Goal: Task Accomplishment & Management: Manage account settings

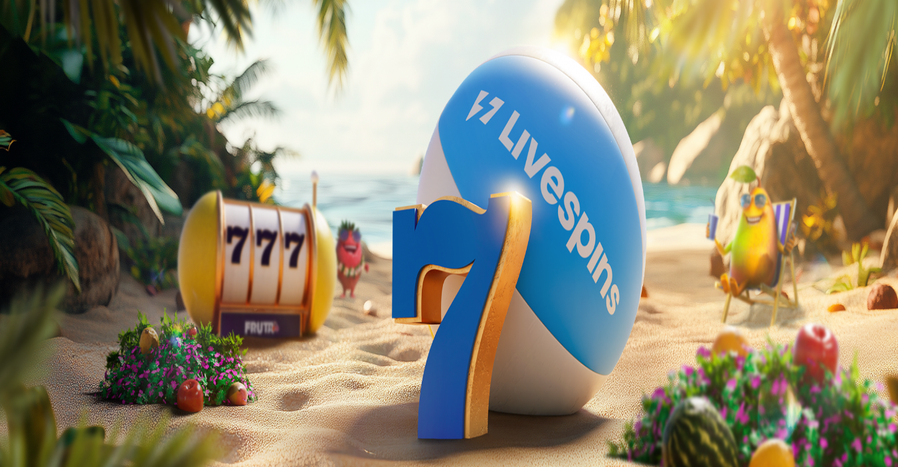
click at [86, 53] on span "Kirjaudu" at bounding box center [92, 48] width 33 height 10
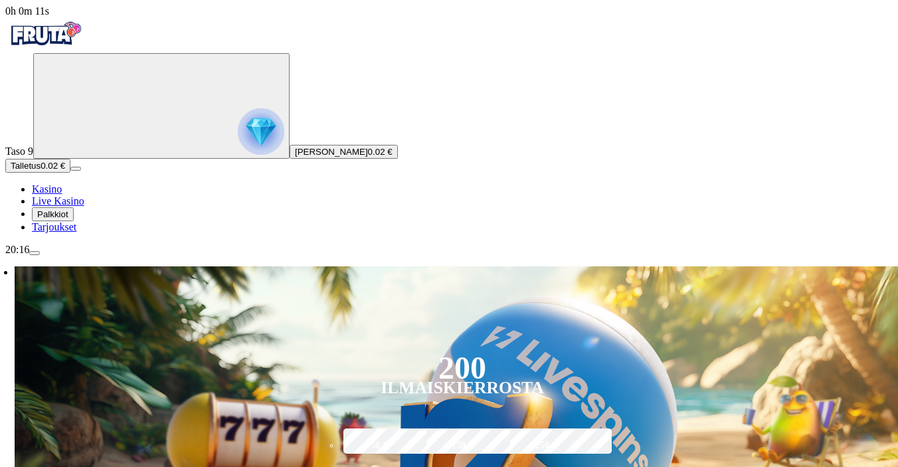
type input "*"
type input "**"
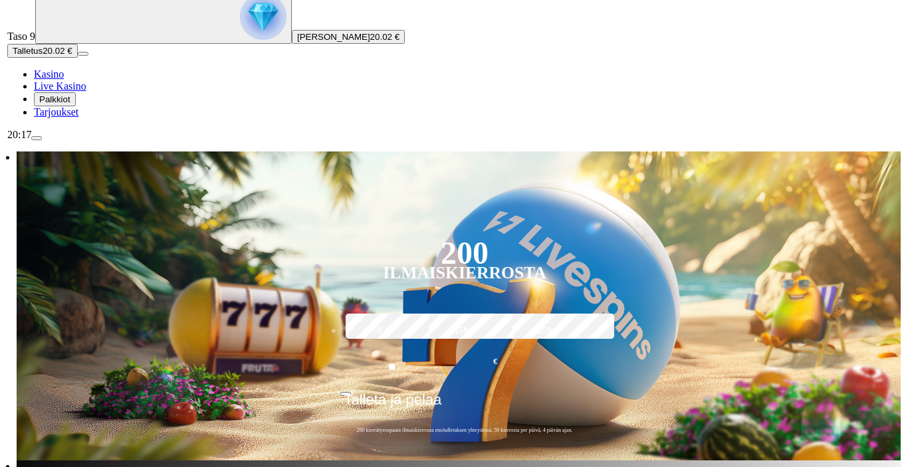
scroll to position [124, 0]
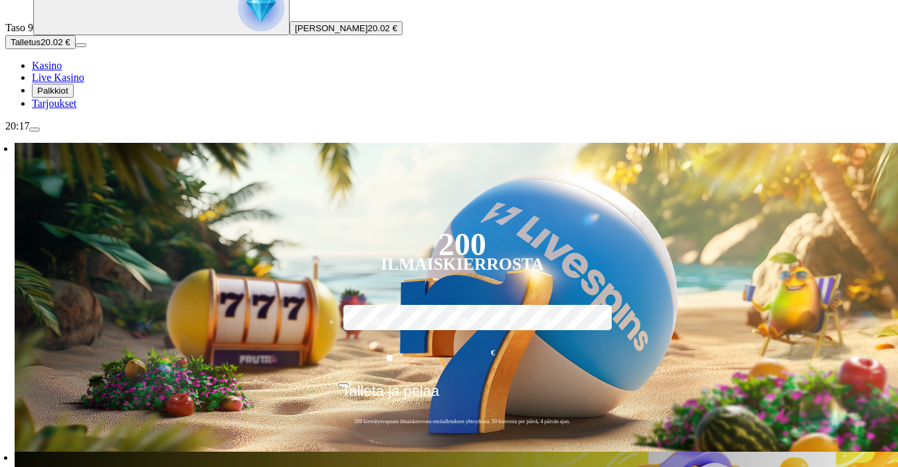
click at [68, 96] on span "Palkkiot" at bounding box center [52, 91] width 31 height 10
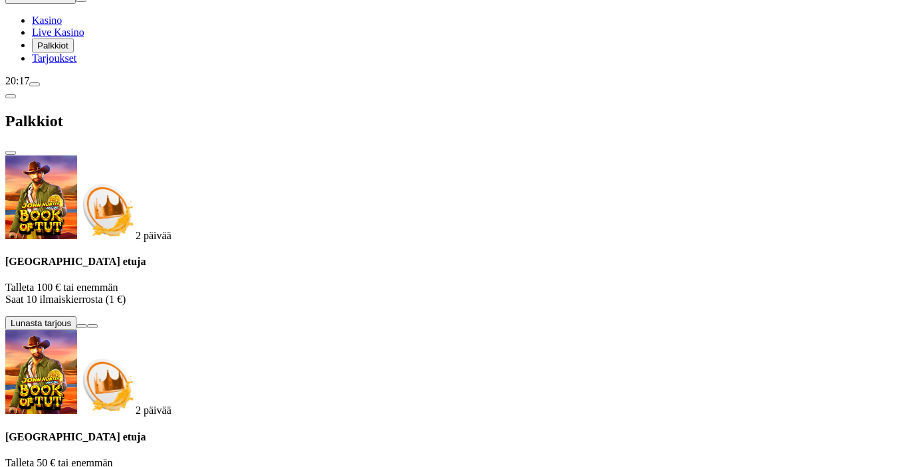
scroll to position [228, 0]
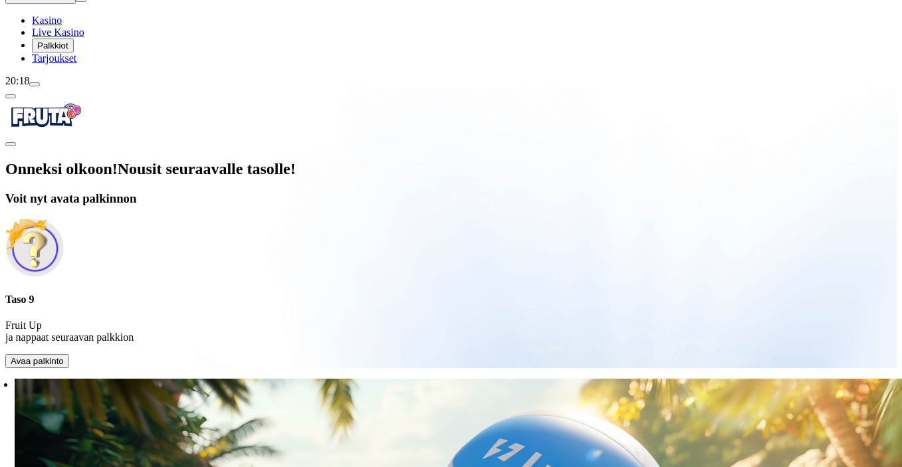
click at [64, 356] on span "Avaa palkinto" at bounding box center [37, 361] width 53 height 10
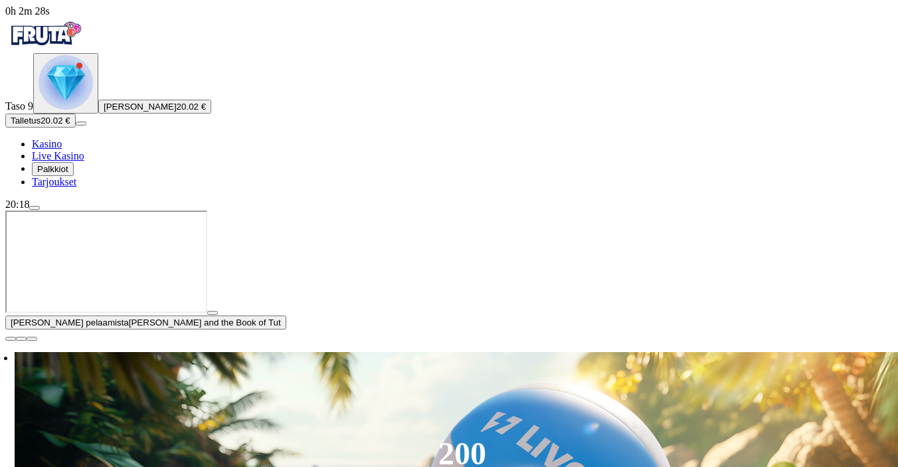
click at [76, 110] on img "Primary" at bounding box center [66, 82] width 54 height 54
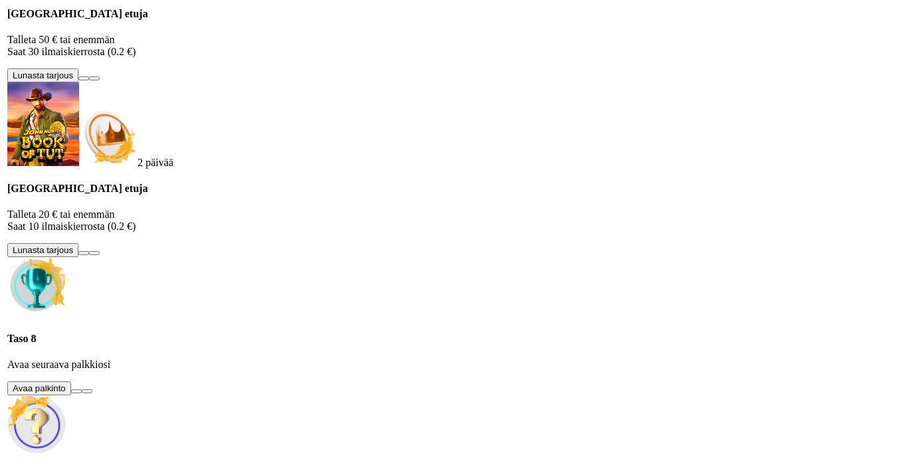
scroll to position [904, 0]
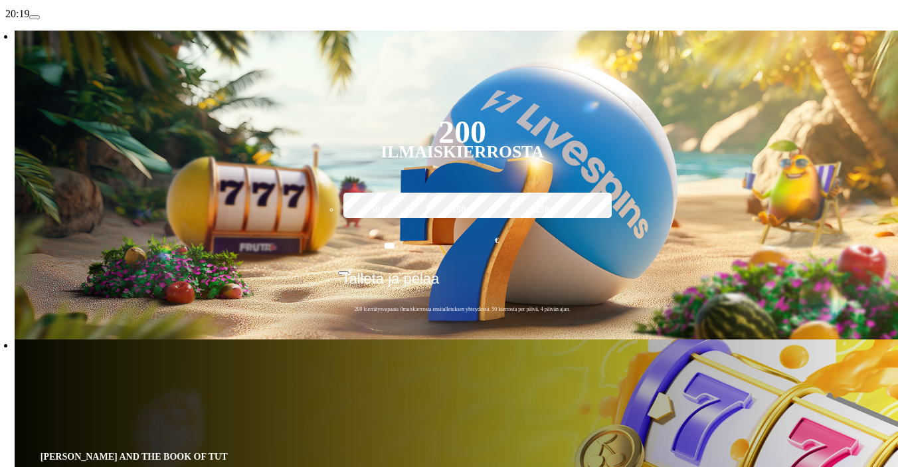
type input "**********"
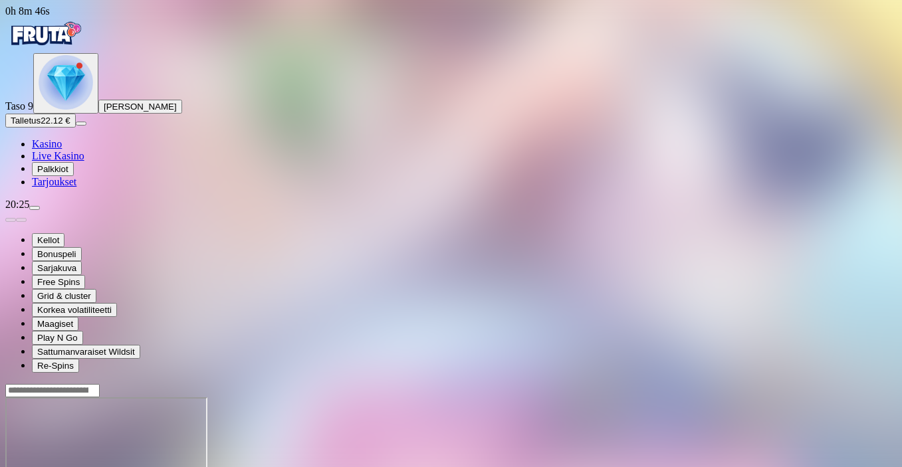
click at [68, 174] on span "Palkkiot" at bounding box center [52, 169] width 31 height 10
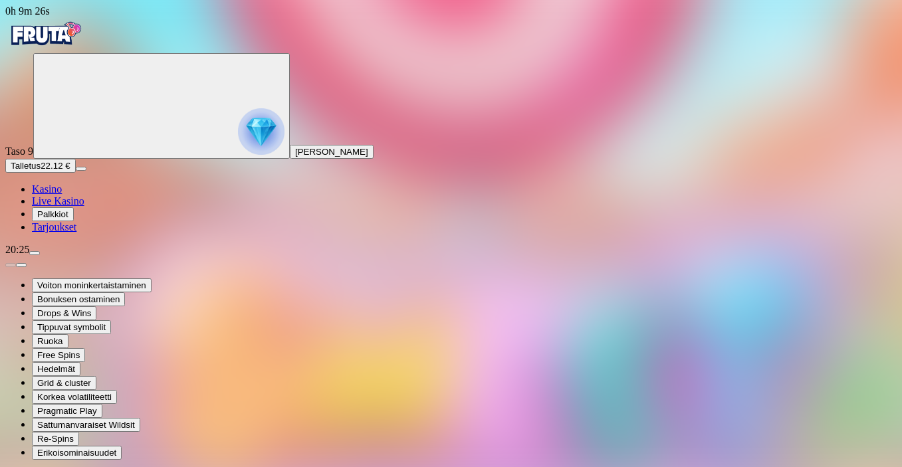
click at [68, 219] on span "Palkkiot" at bounding box center [52, 214] width 31 height 10
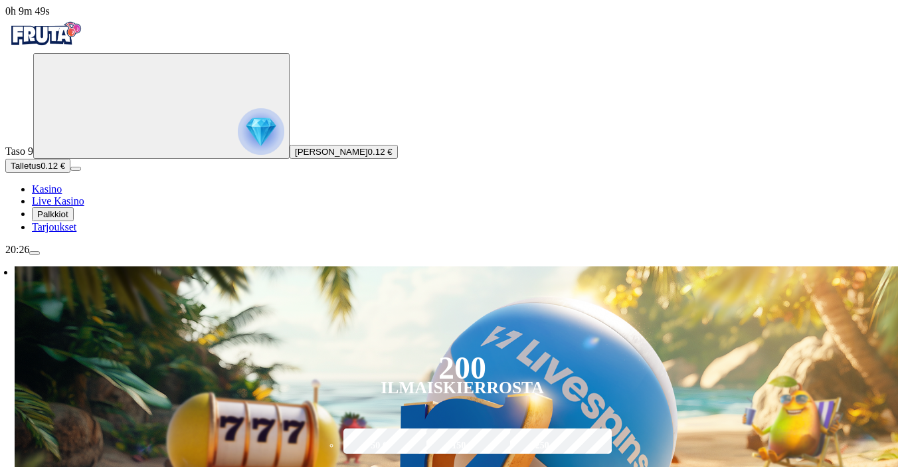
type input "****"
click at [41, 171] on span "Talletus" at bounding box center [26, 166] width 30 height 10
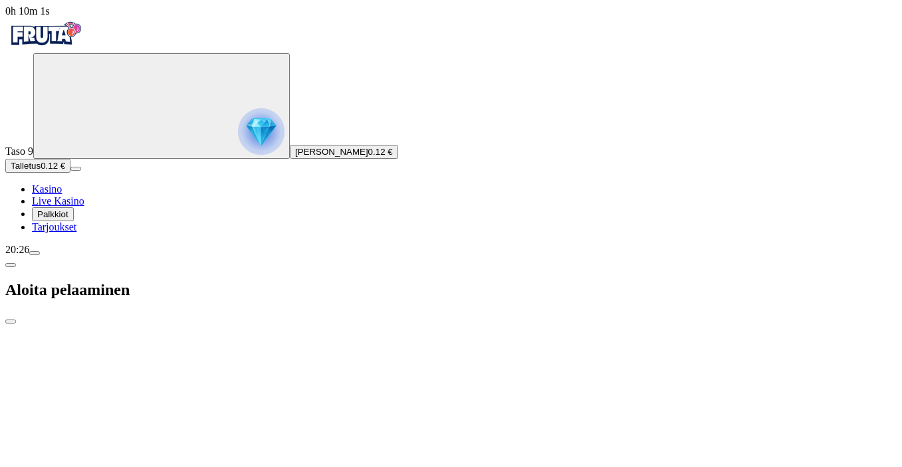
type input "**"
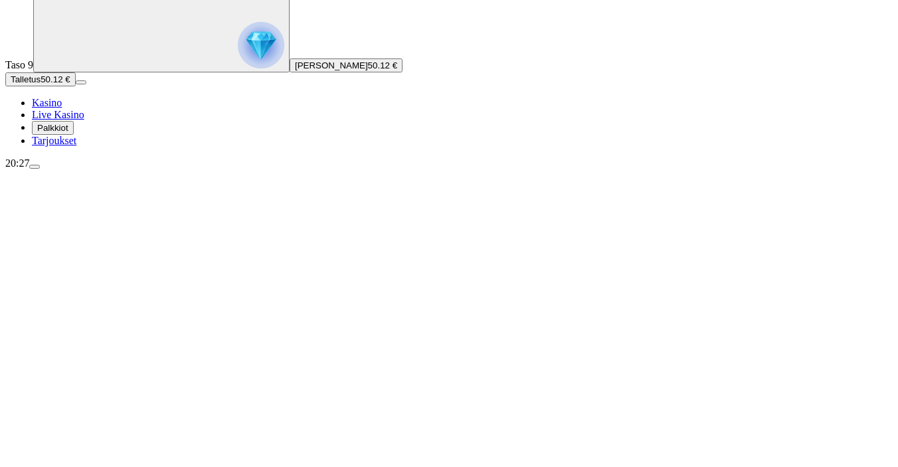
scroll to position [98, 0]
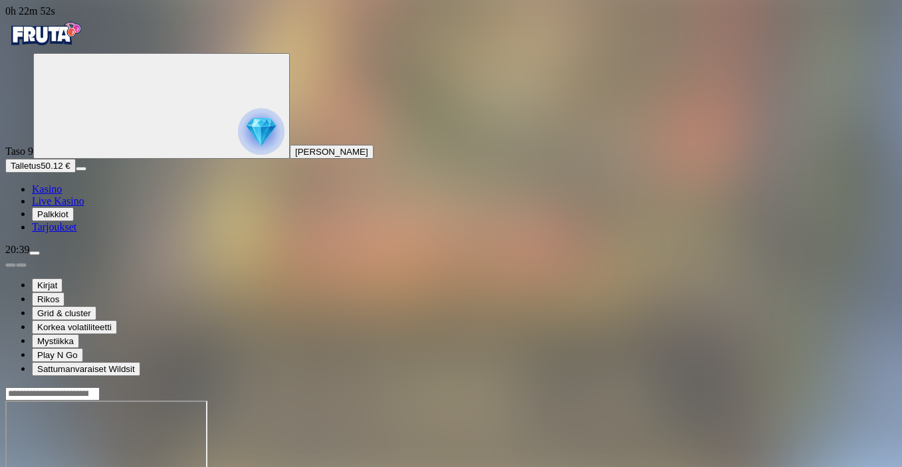
click at [41, 171] on span "Talletus" at bounding box center [26, 166] width 30 height 10
type input "**"
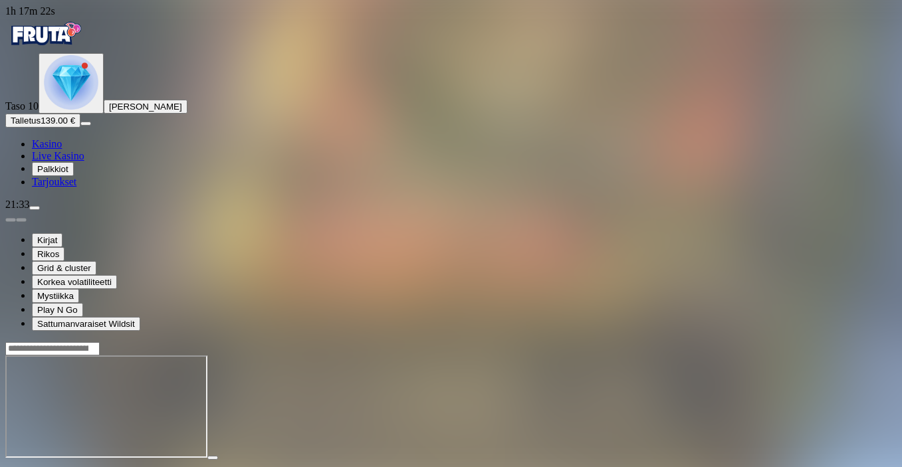
click at [35, 208] on span "menu icon" at bounding box center [35, 208] width 0 height 0
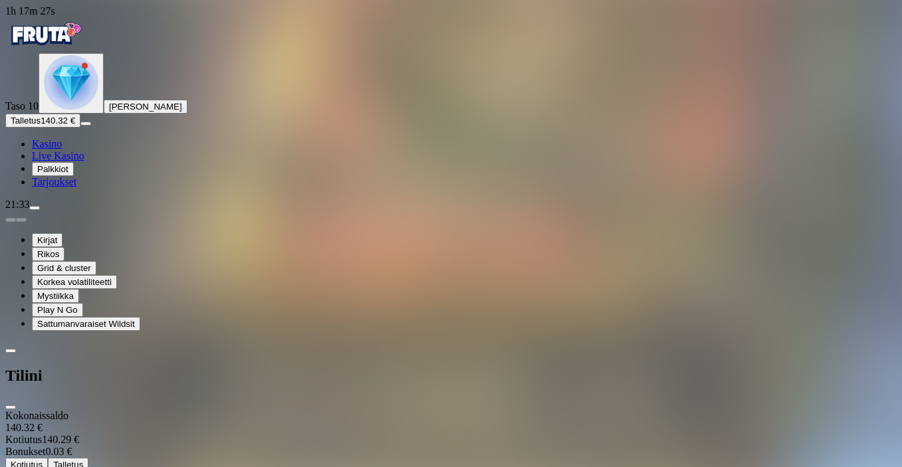
click at [43, 460] on span "Kotiutus" at bounding box center [27, 465] width 32 height 10
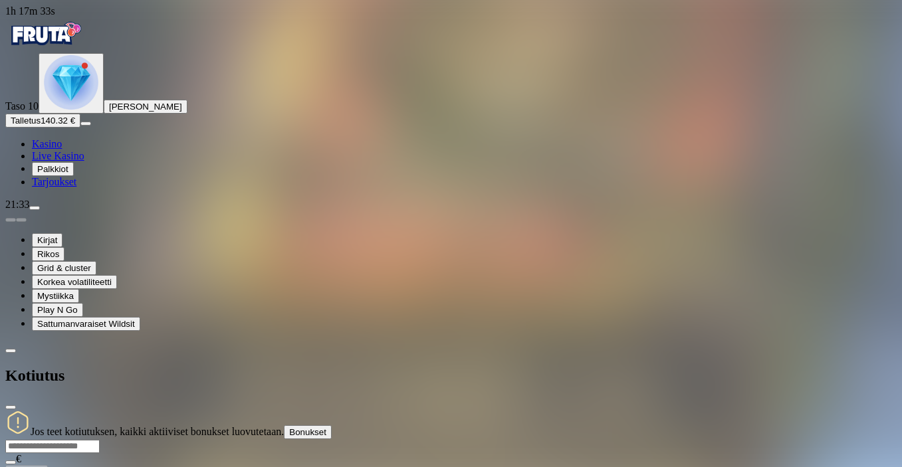
click at [11, 407] on span "close icon" at bounding box center [11, 407] width 0 height 0
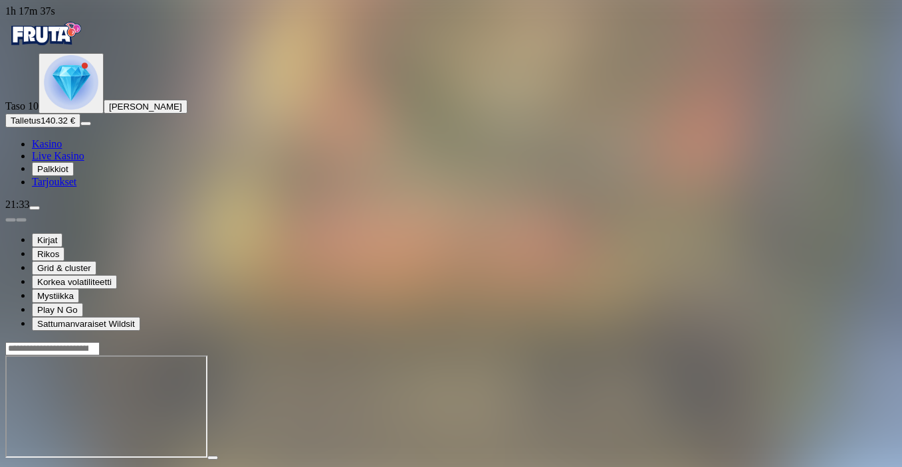
click at [68, 174] on span "Palkkiot" at bounding box center [52, 169] width 31 height 10
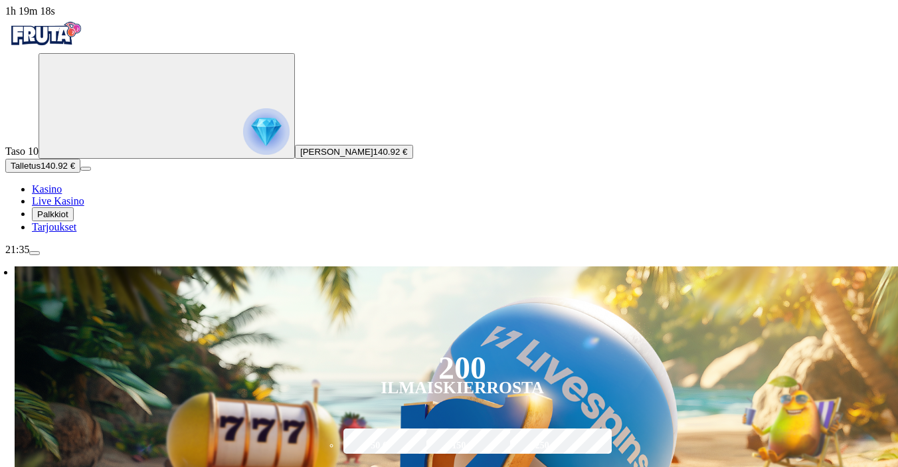
click at [68, 219] on span "Palkkiot" at bounding box center [52, 214] width 31 height 10
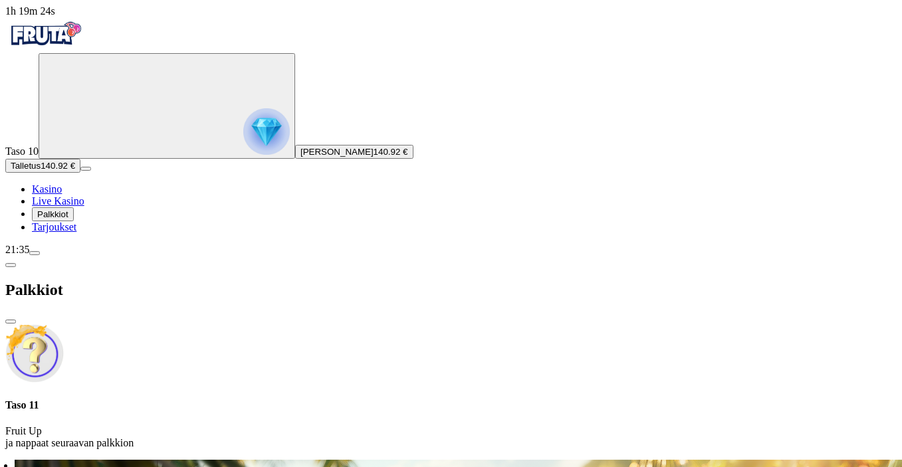
click at [11, 322] on span "close icon" at bounding box center [11, 322] width 0 height 0
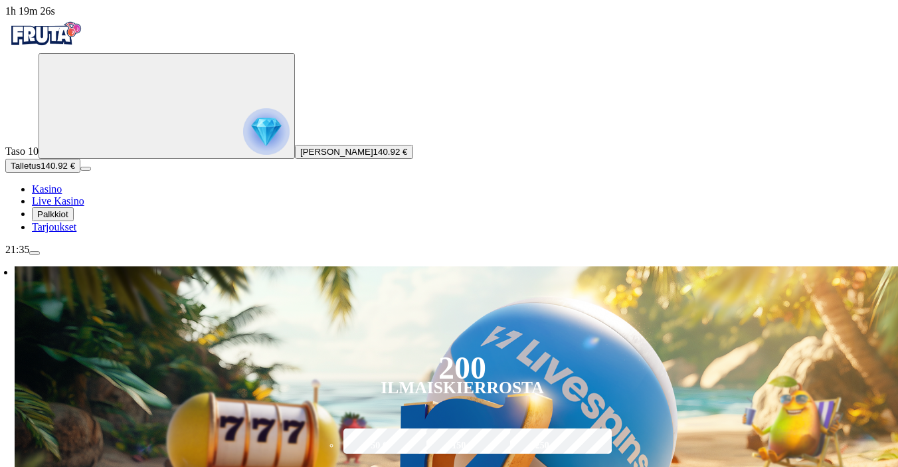
click at [35, 253] on span "menu icon" at bounding box center [35, 253] width 0 height 0
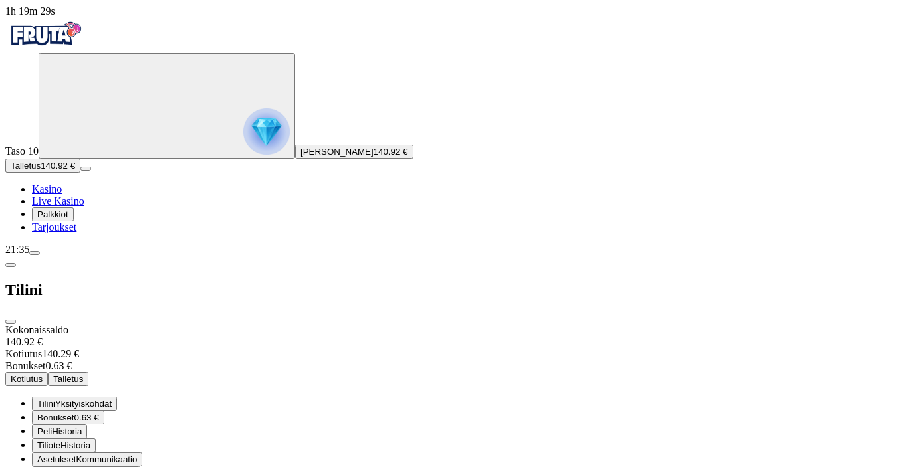
click at [43, 374] on span "Kotiutus" at bounding box center [27, 379] width 32 height 10
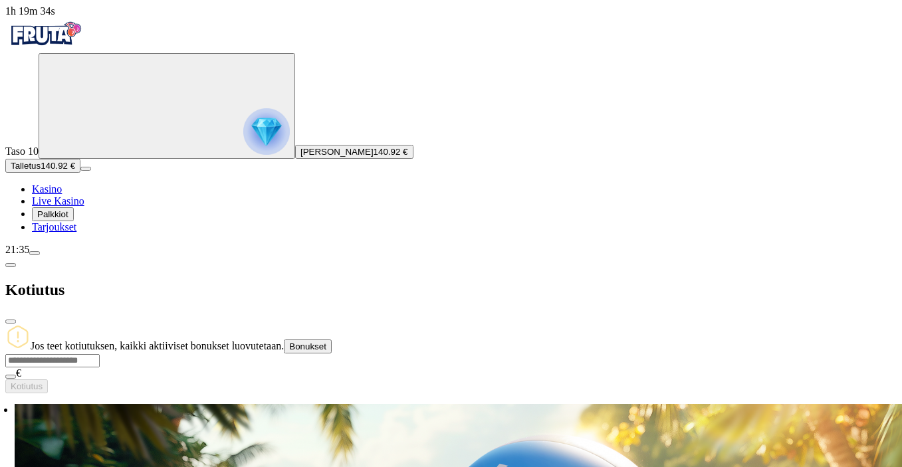
click at [100, 354] on input "number" at bounding box center [52, 360] width 94 height 13
type input "***"
click at [48, 379] on button "Kotiutus" at bounding box center [26, 386] width 43 height 14
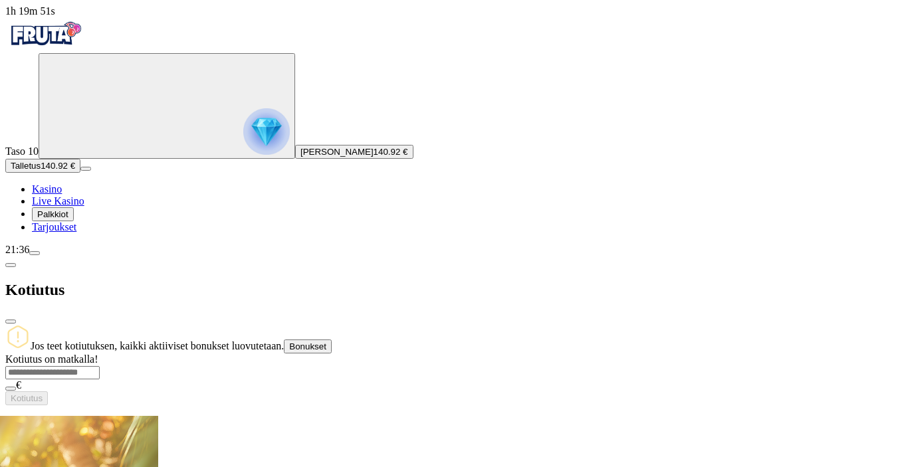
click at [11, 322] on span "close icon" at bounding box center [11, 322] width 0 height 0
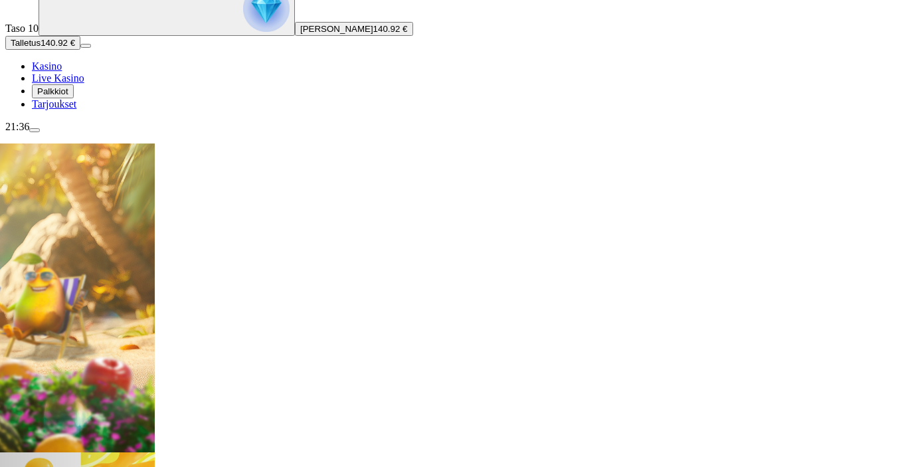
scroll to position [145, 0]
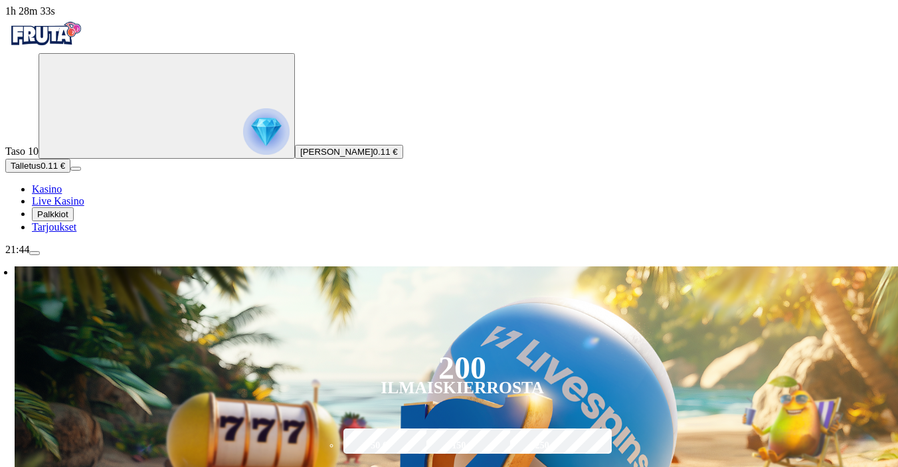
click at [35, 253] on span "menu icon" at bounding box center [35, 253] width 0 height 0
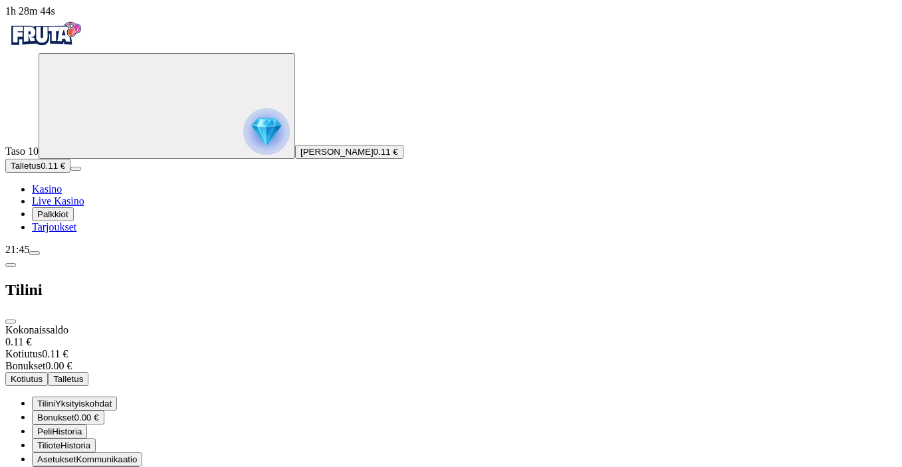
click at [62, 195] on span "Kasino" at bounding box center [47, 188] width 30 height 11
click at [11, 322] on span "close icon" at bounding box center [11, 322] width 0 height 0
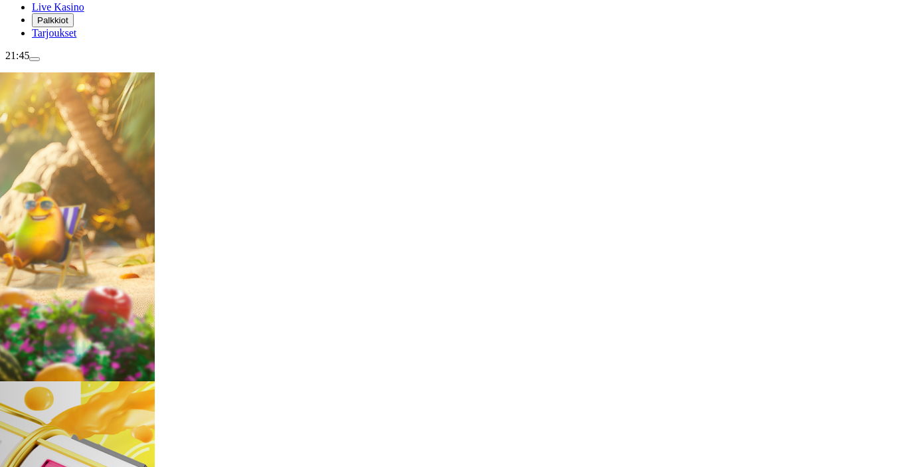
scroll to position [575, 0]
type input "*******"
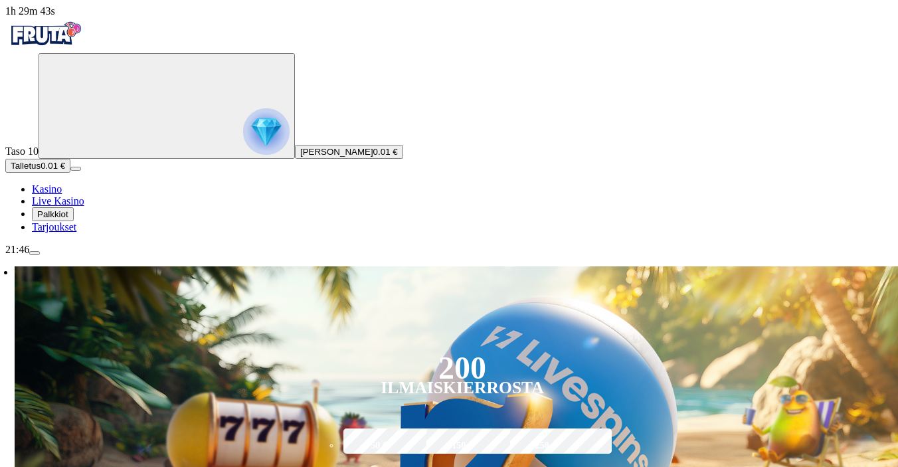
click at [68, 219] on span "Palkkiot" at bounding box center [52, 214] width 31 height 10
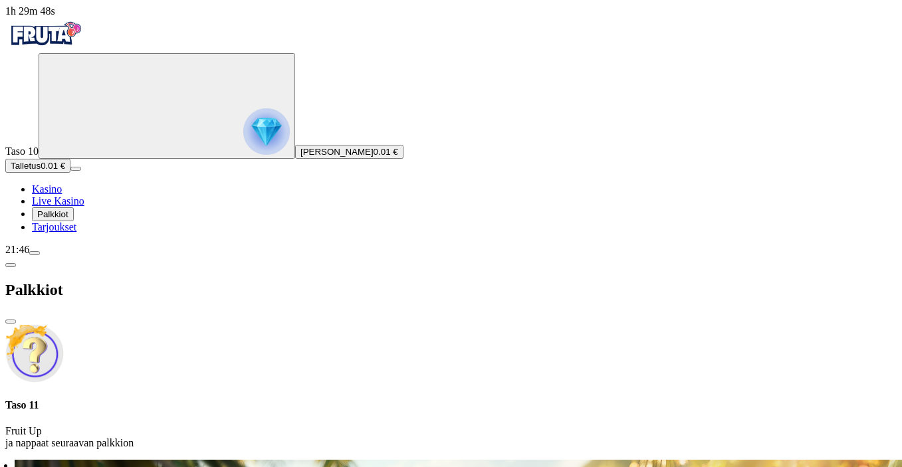
click at [11, 322] on span "close icon" at bounding box center [11, 322] width 0 height 0
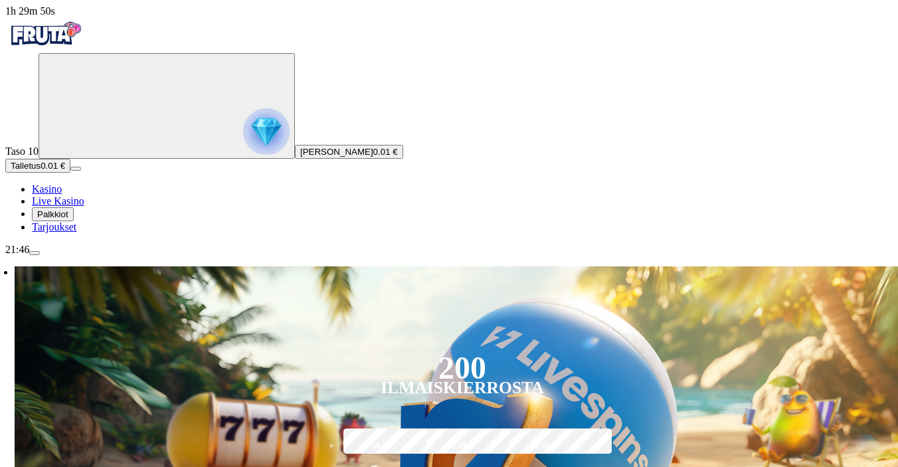
click at [35, 253] on span "menu icon" at bounding box center [35, 253] width 0 height 0
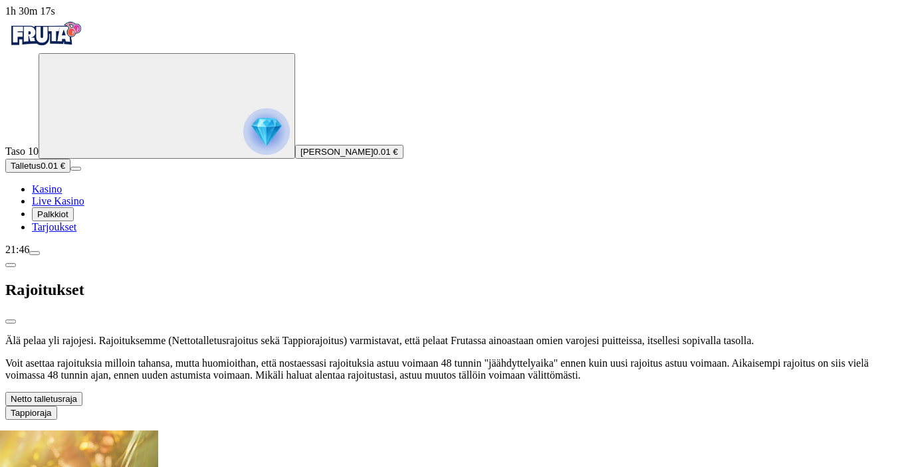
click at [77, 394] on span "chevron-down icon" at bounding box center [77, 399] width 0 height 10
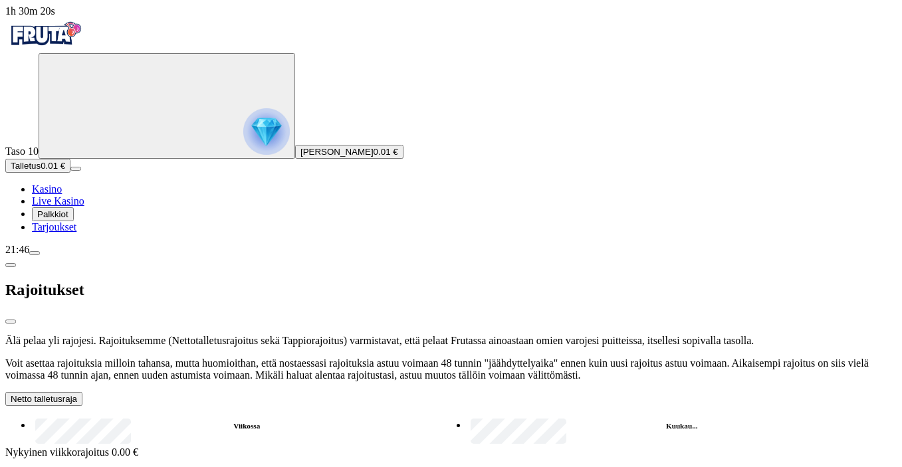
click at [467, 417] on label "Kuukau..." at bounding box center [682, 426] width 430 height 19
type input "**"
click at [11, 322] on span "close icon" at bounding box center [11, 322] width 0 height 0
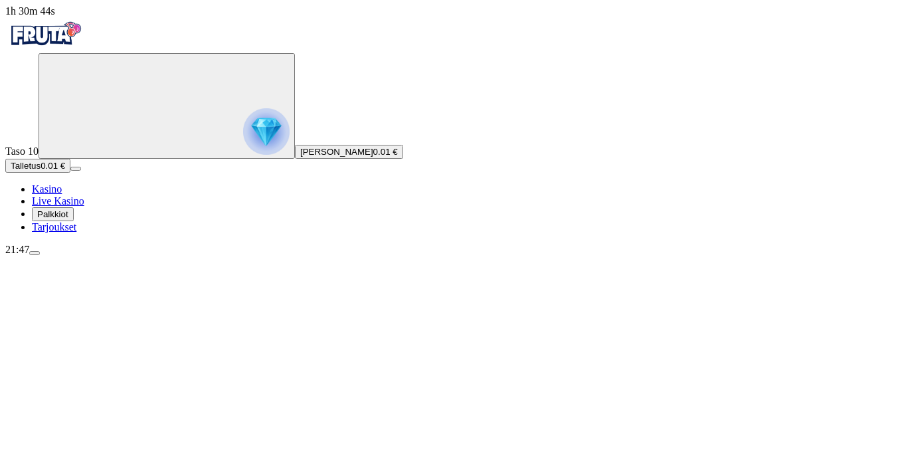
click at [35, 253] on span "menu icon" at bounding box center [35, 253] width 0 height 0
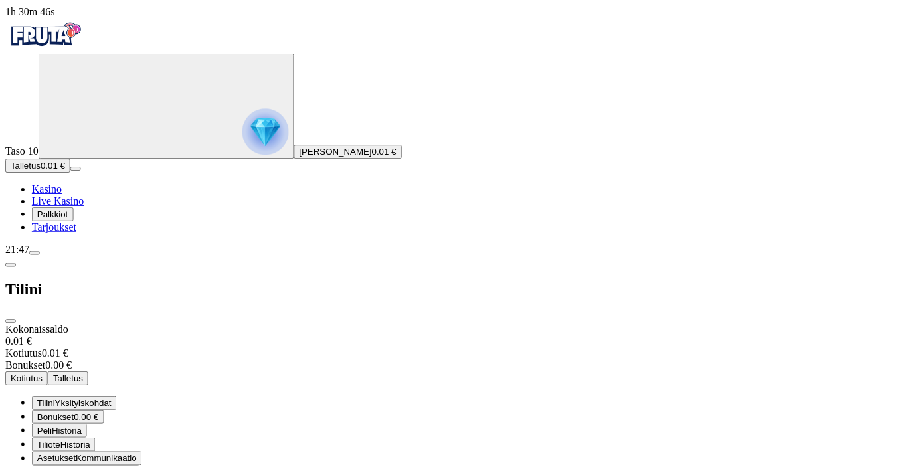
scroll to position [35, 0]
